Goal: Task Accomplishment & Management: Manage account settings

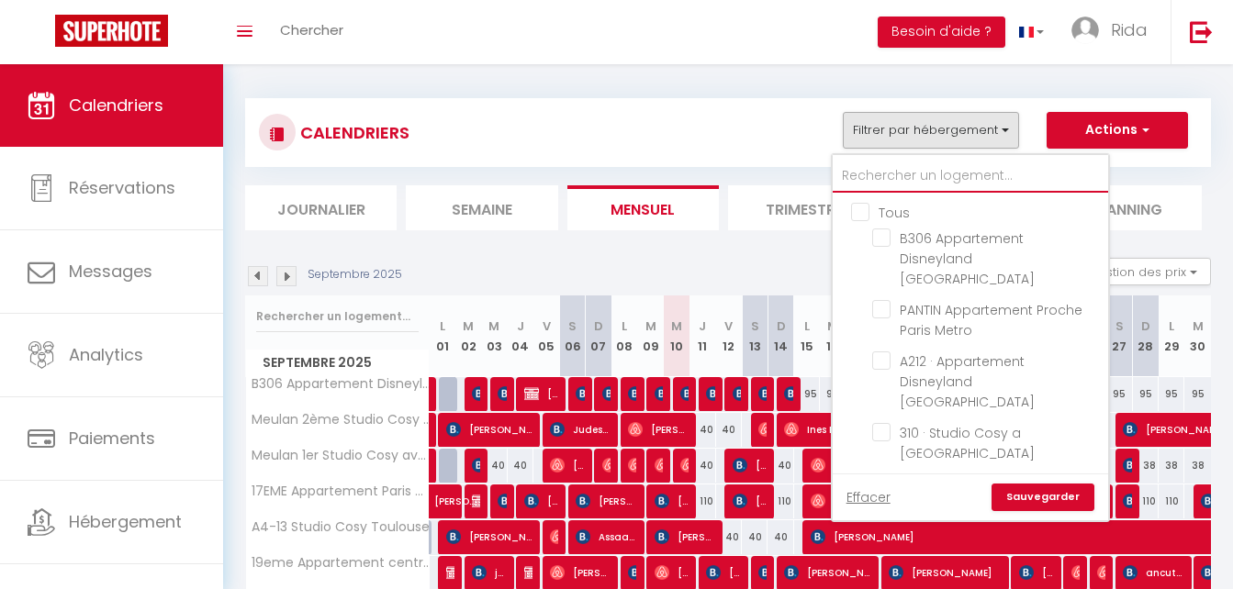
click at [885, 168] on input "text" at bounding box center [970, 176] width 275 height 33
type input "b"
checkbox input "false"
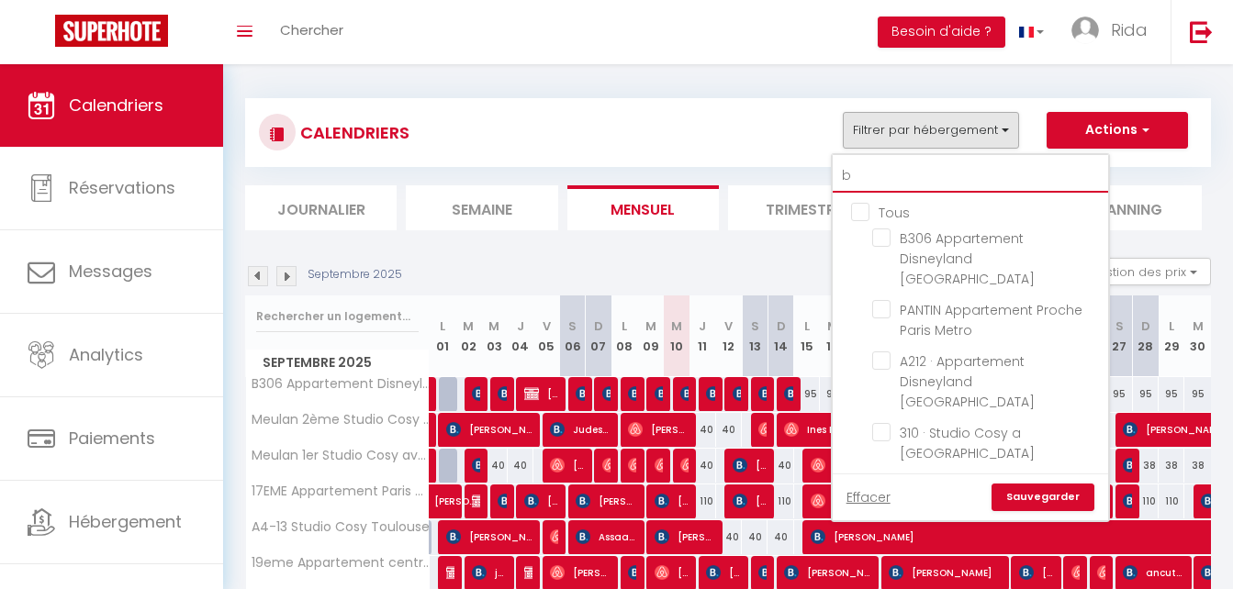
checkbox input "false"
type input "b2"
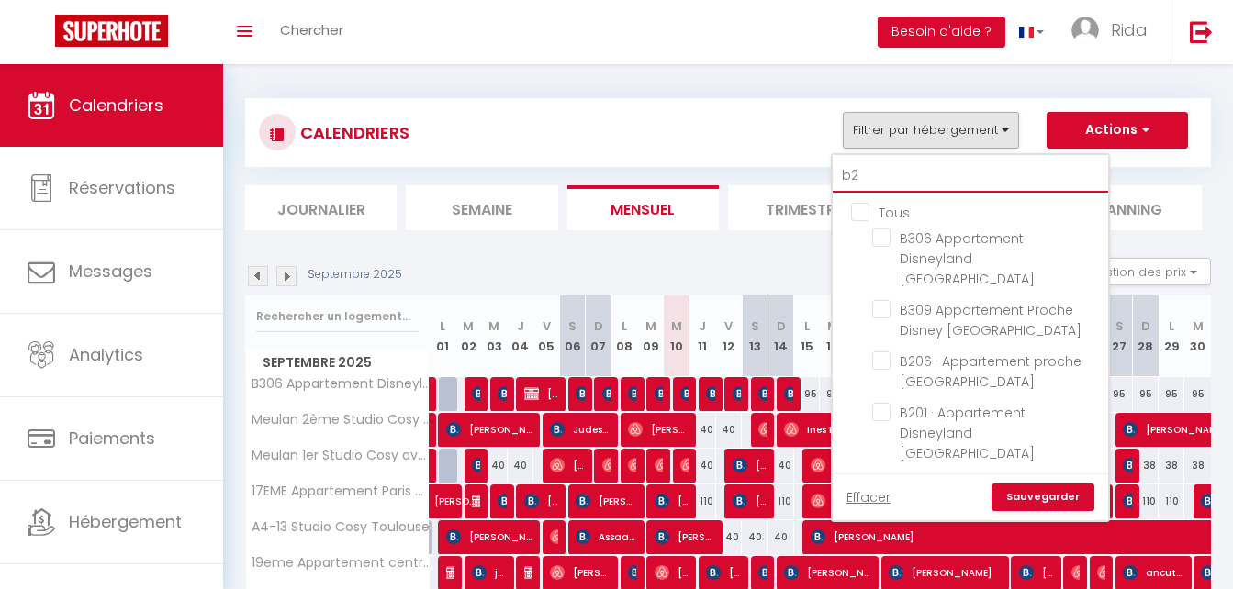
checkbox input "false"
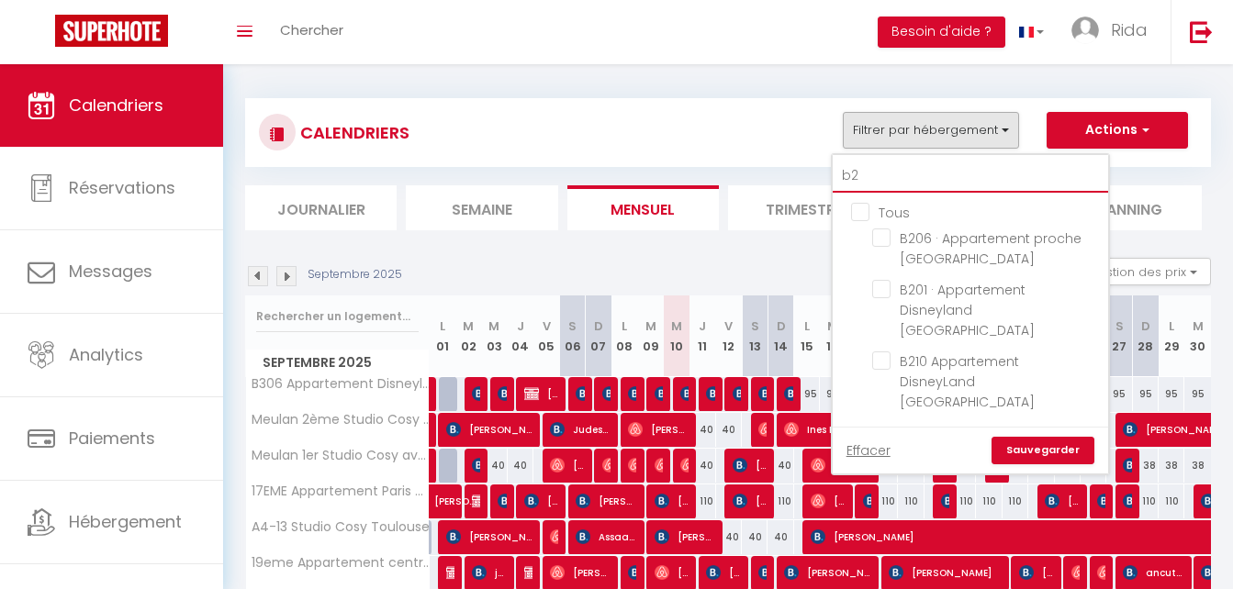
type input "b20"
checkbox input "false"
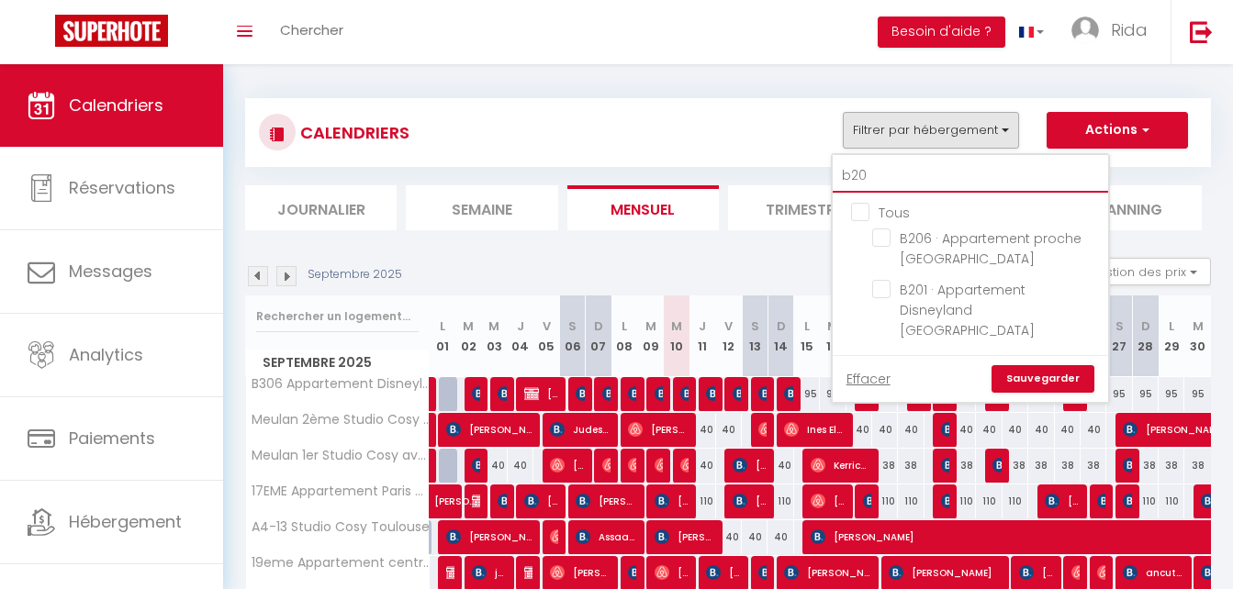
type input "b206"
checkbox input "false"
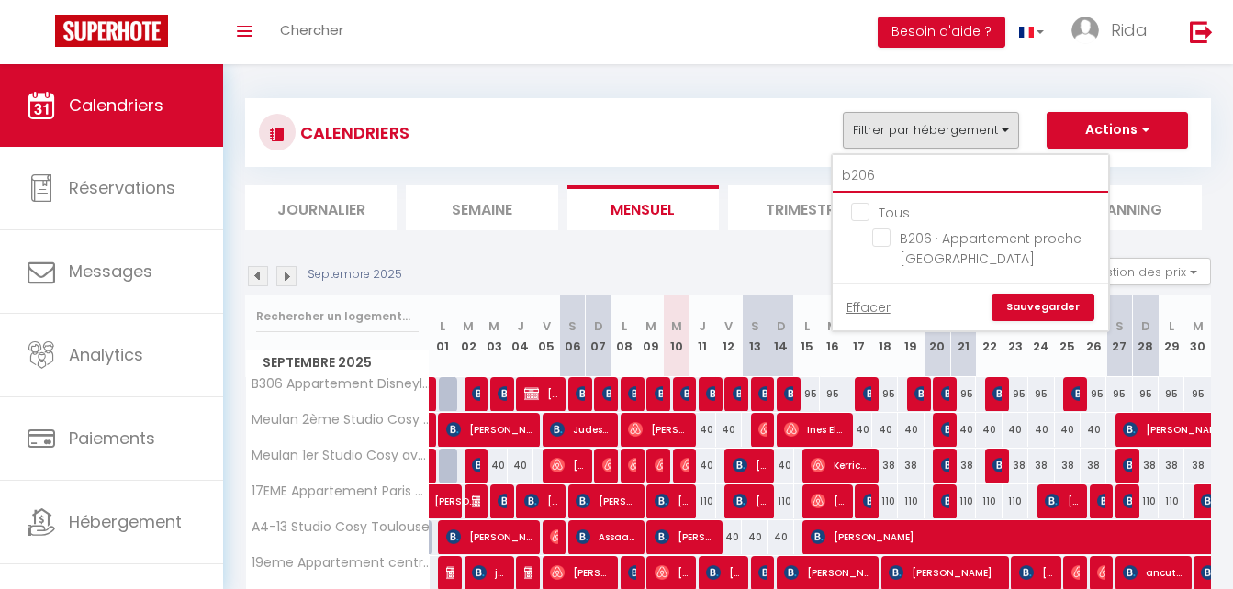
type input "b206"
click at [871, 236] on ul "Tous B206 · Appartement proche [GEOGRAPHIC_DATA]" at bounding box center [970, 238] width 275 height 91
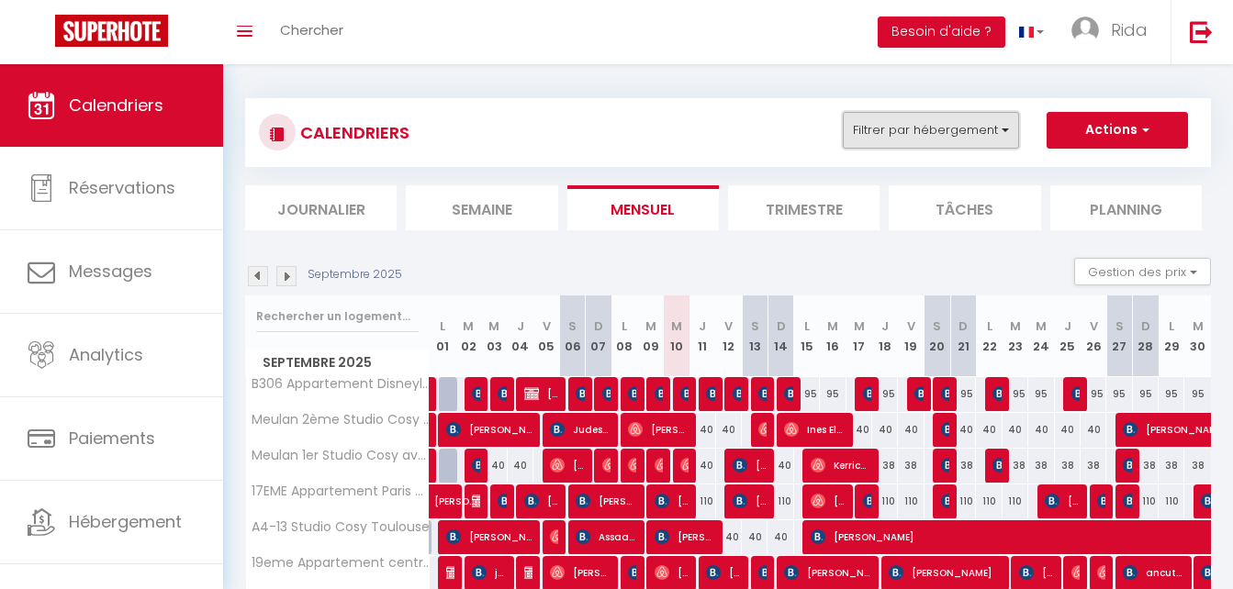
click at [923, 130] on button "Filtrer par hébergement" at bounding box center [931, 130] width 176 height 37
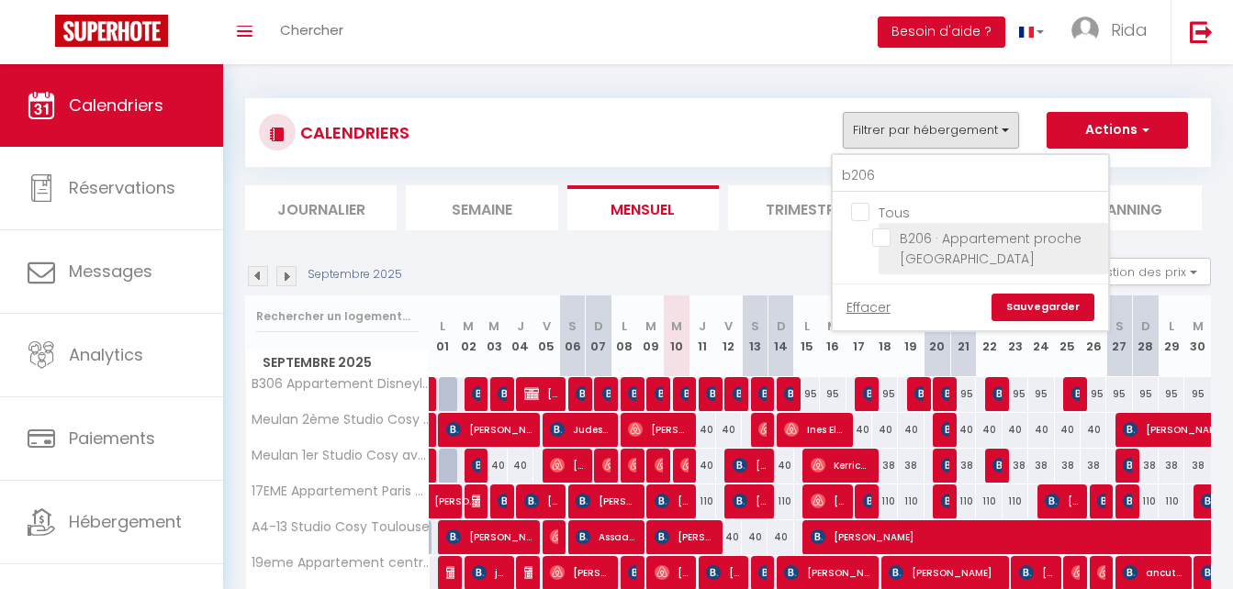
click at [877, 238] on input "B206 · Appartement proche [GEOGRAPHIC_DATA]" at bounding box center [987, 238] width 230 height 18
checkbox input "true"
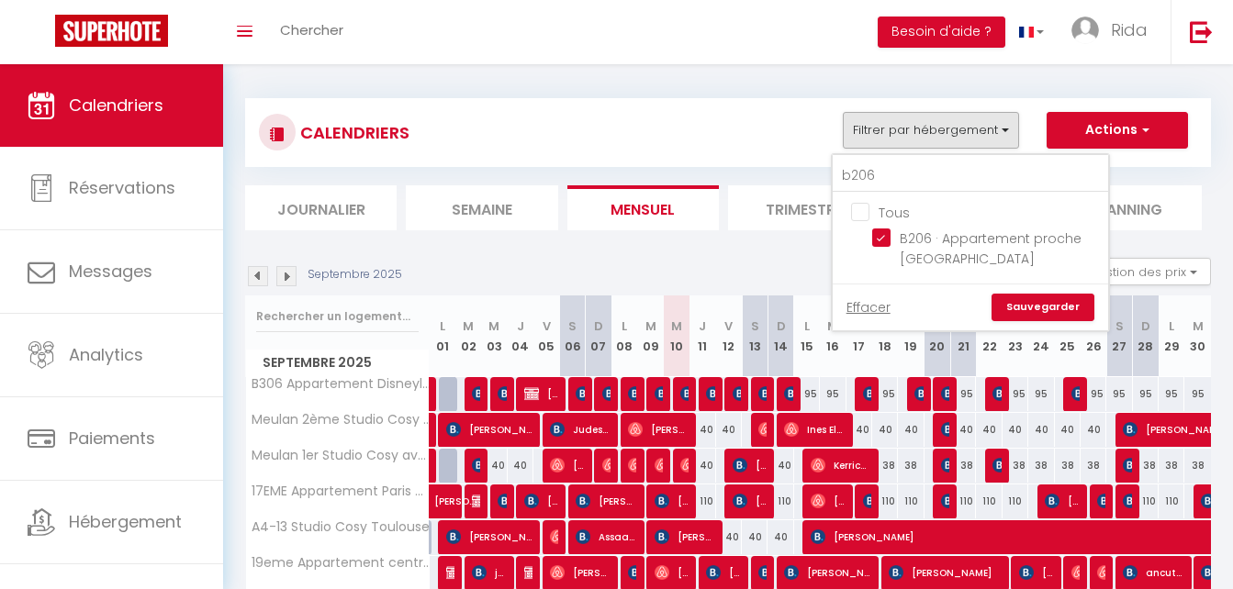
click at [1032, 303] on link "Sauvegarder" at bounding box center [1043, 308] width 103 height 28
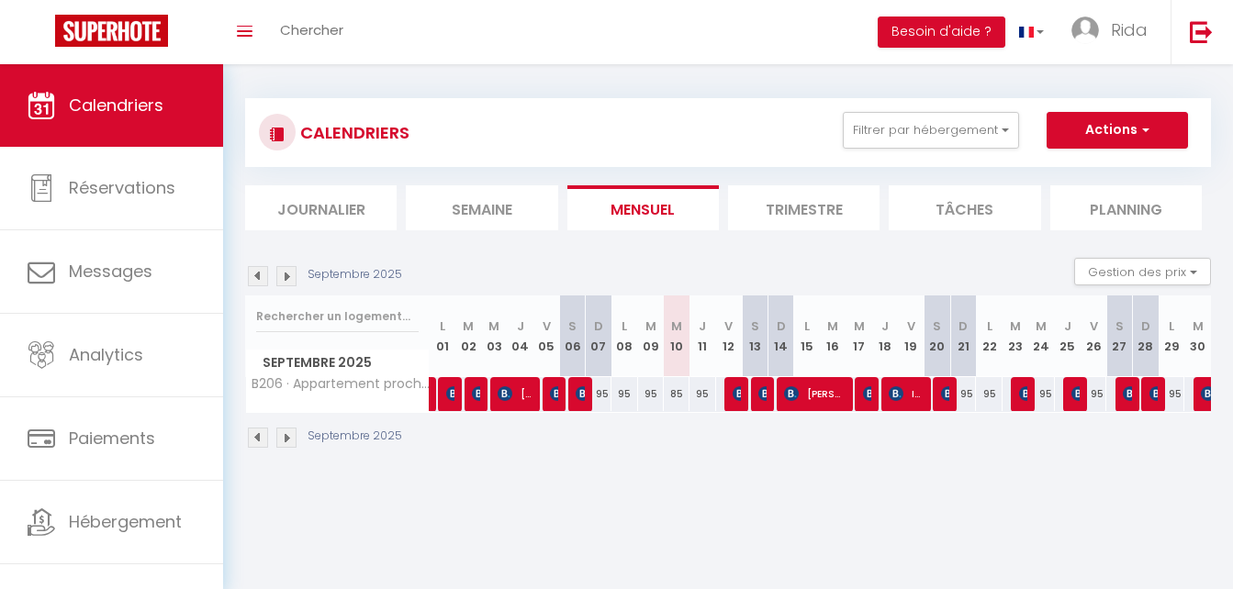
click at [678, 393] on div "85" at bounding box center [677, 394] width 26 height 34
type input "85"
type input "Mer 10 Septembre 2025"
type input "Jeu 11 Septembre 2025"
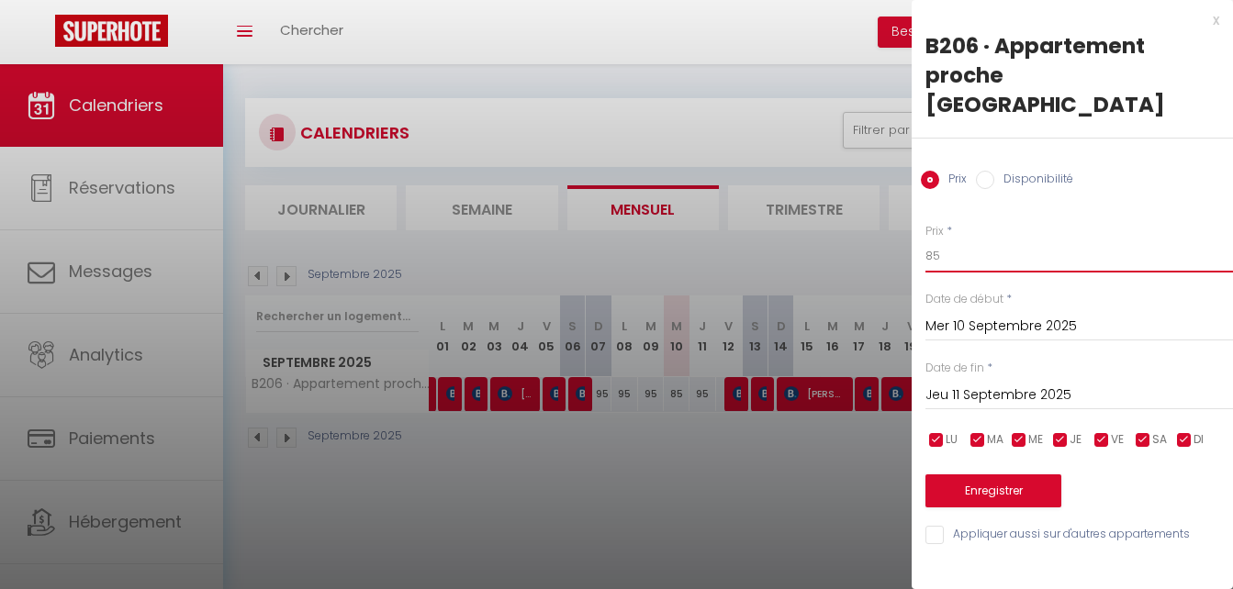
click at [975, 240] on input "85" at bounding box center [1079, 256] width 308 height 33
type input "8"
type input "70"
click at [964, 384] on input "Jeu 11 Septembre 2025" at bounding box center [1079, 396] width 308 height 24
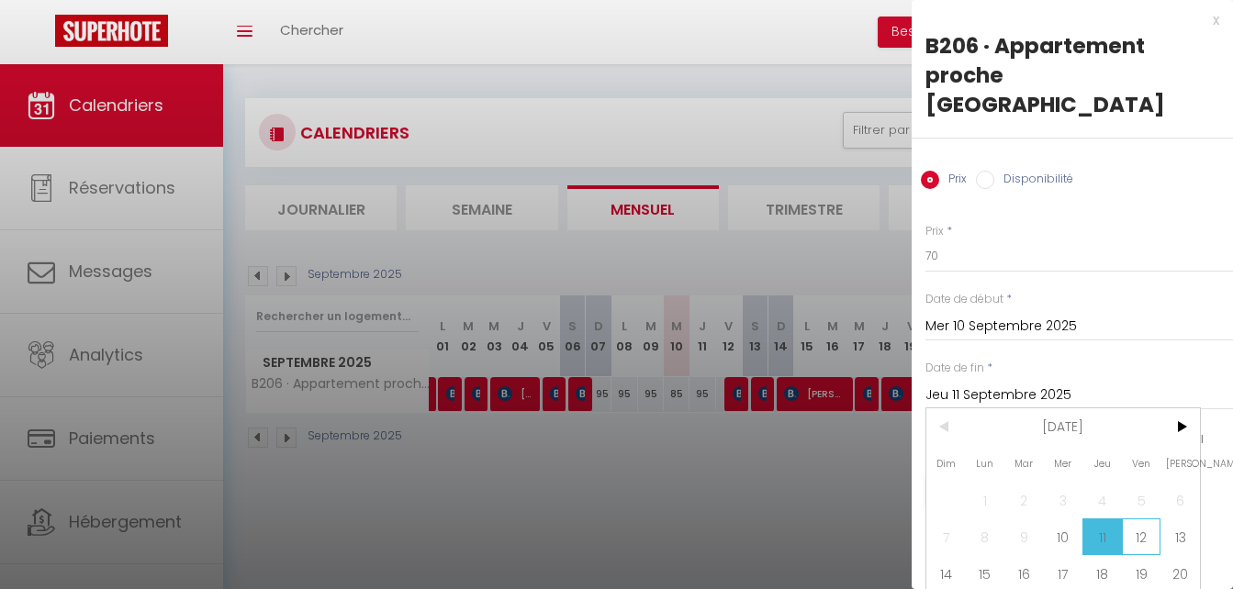
click at [1147, 519] on span "12" at bounding box center [1141, 537] width 39 height 37
type input "Ven 12 Septembre 2025"
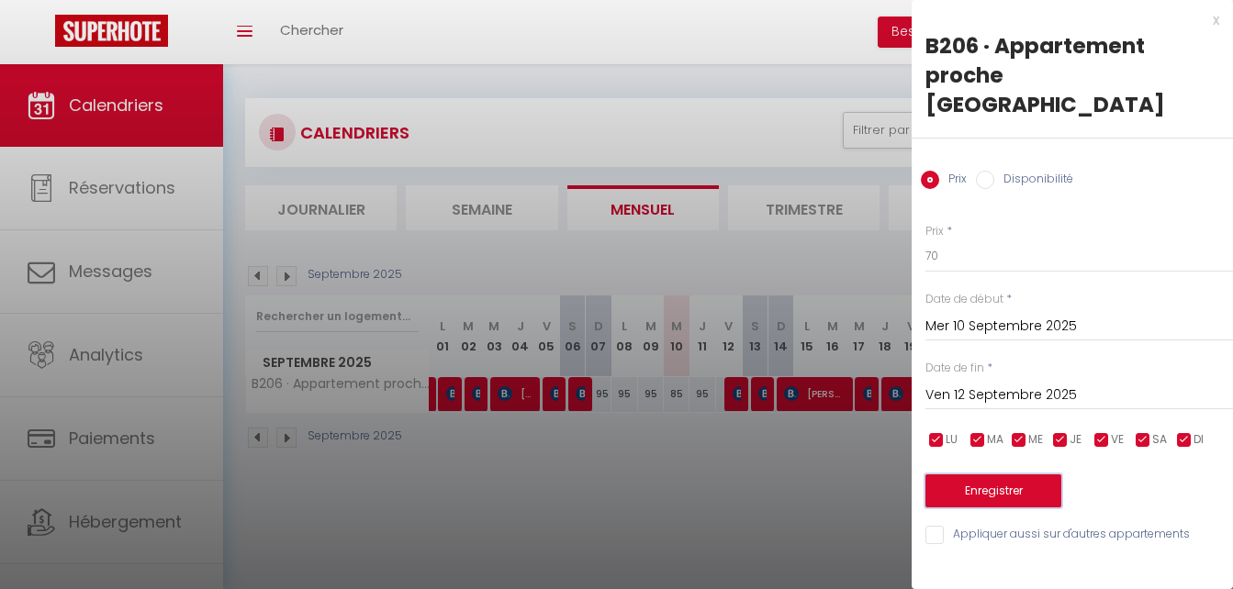
click at [997, 475] on button "Enregistrer" at bounding box center [993, 491] width 136 height 33
